Goal: Transaction & Acquisition: Purchase product/service

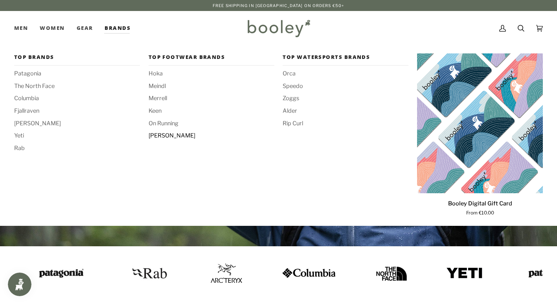
click at [159, 135] on span "[PERSON_NAME]" at bounding box center [212, 136] width 126 height 9
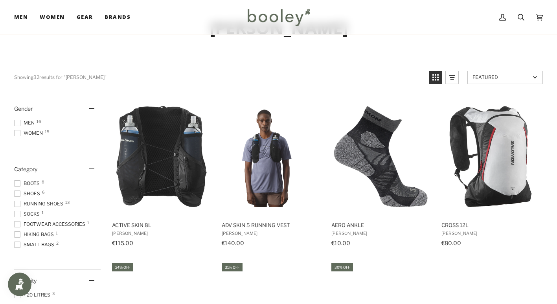
scroll to position [42, 0]
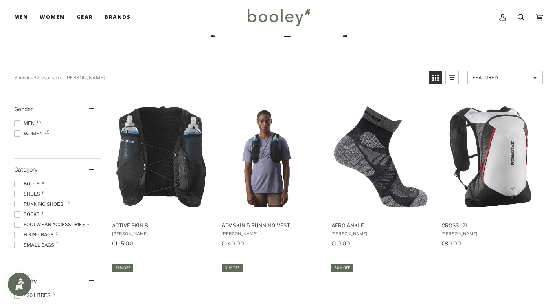
click at [33, 130] on span "Women 15" at bounding box center [29, 133] width 31 height 7
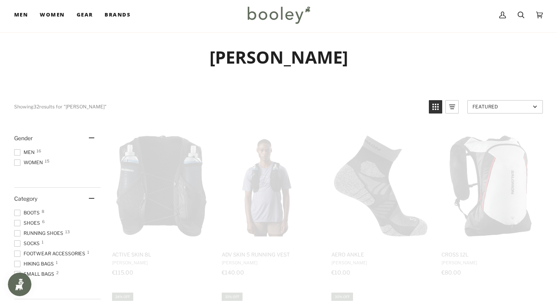
scroll to position [0, 0]
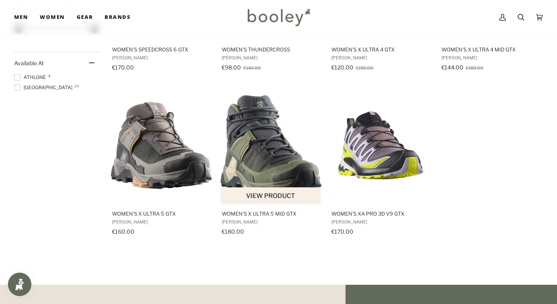
scroll to position [551, 0]
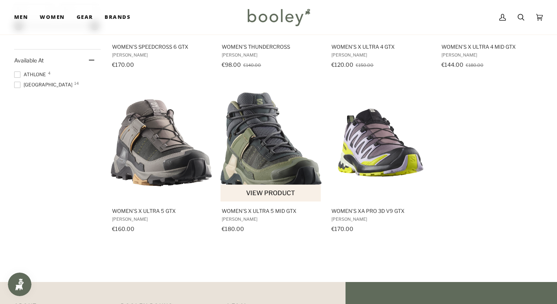
click at [269, 171] on img "Women's X Ultra 5 Mid GTX" at bounding box center [271, 142] width 101 height 101
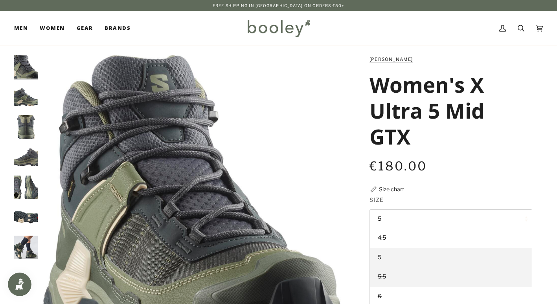
scroll to position [39, 0]
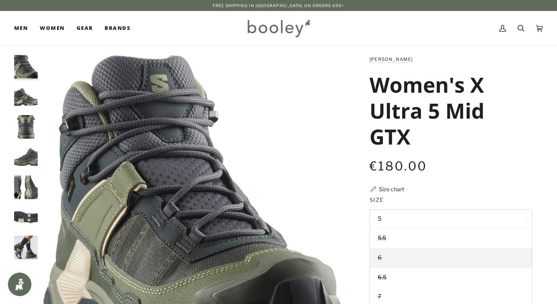
click at [385, 255] on link "6" at bounding box center [451, 259] width 162 height 20
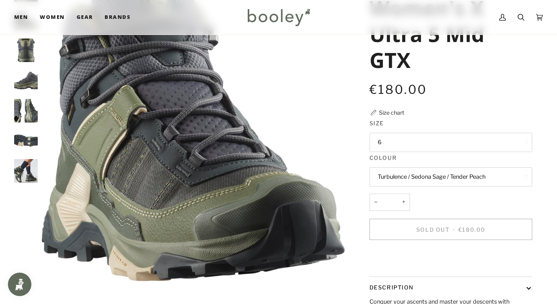
scroll to position [79, 0]
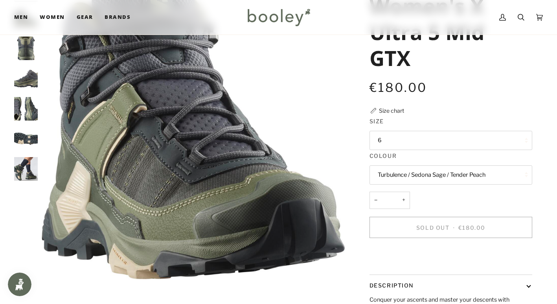
click at [17, 166] on img "Salomon Women's X Ultra 5 Mid GTX Turbulence / Sedona Sage / Tender Peach - Boo…" at bounding box center [26, 169] width 24 height 24
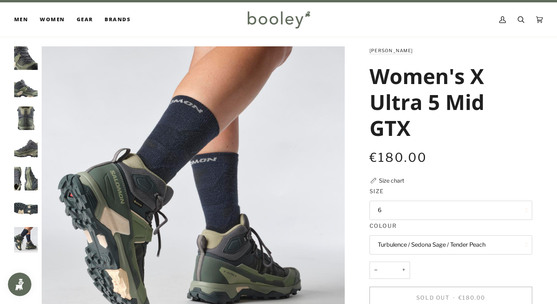
scroll to position [0, 0]
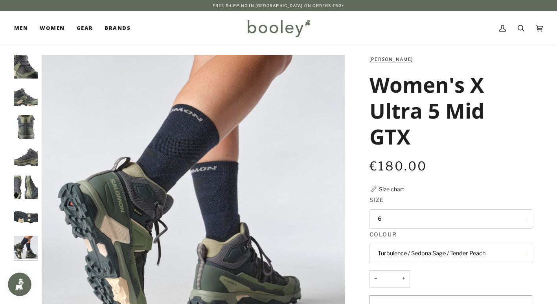
drag, startPoint x: 415, startPoint y: 143, endPoint x: 366, endPoint y: 87, distance: 75.0
click at [366, 87] on div "Salomon Women's X Ultra 5 Mid GTX €180.00 Sale • Save Size chart Size 6 4.5 5" at bounding box center [444, 265] width 177 height 421
drag, startPoint x: 366, startPoint y: 87, endPoint x: 395, endPoint y: 87, distance: 29.1
copy h1 "Women's X Ultra 5 Mid GTX"
